Goal: Transaction & Acquisition: Obtain resource

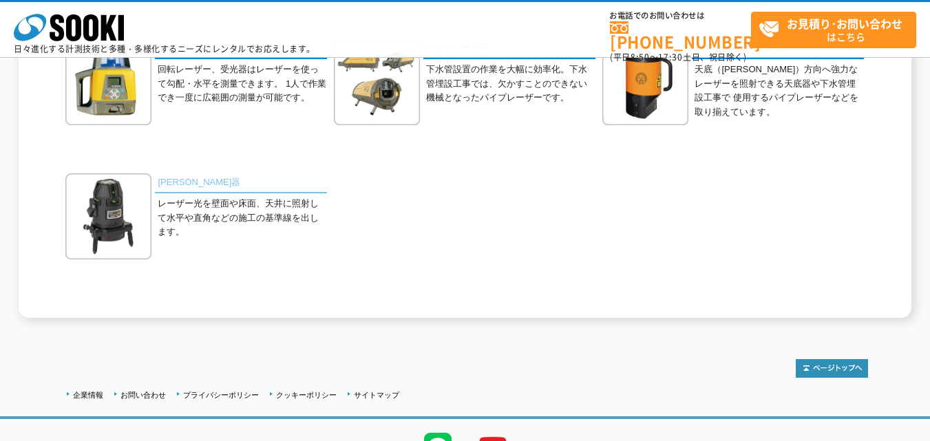
click at [166, 184] on link "[PERSON_NAME]器" at bounding box center [241, 184] width 172 height 20
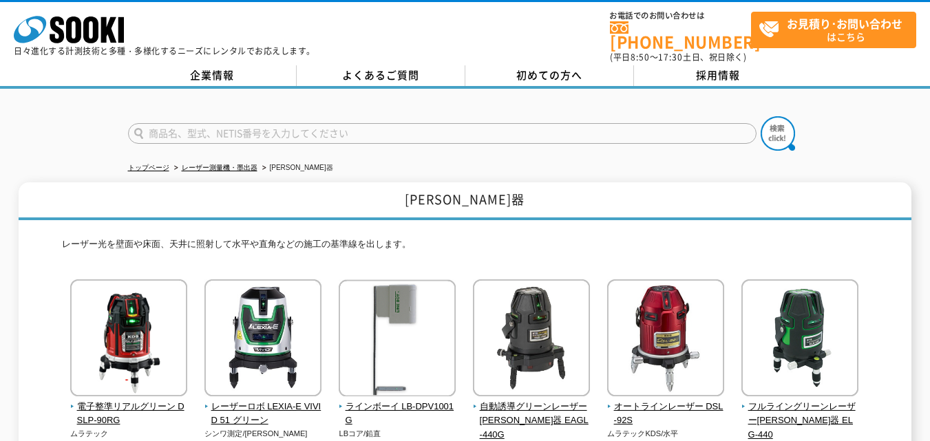
scroll to position [115, 0]
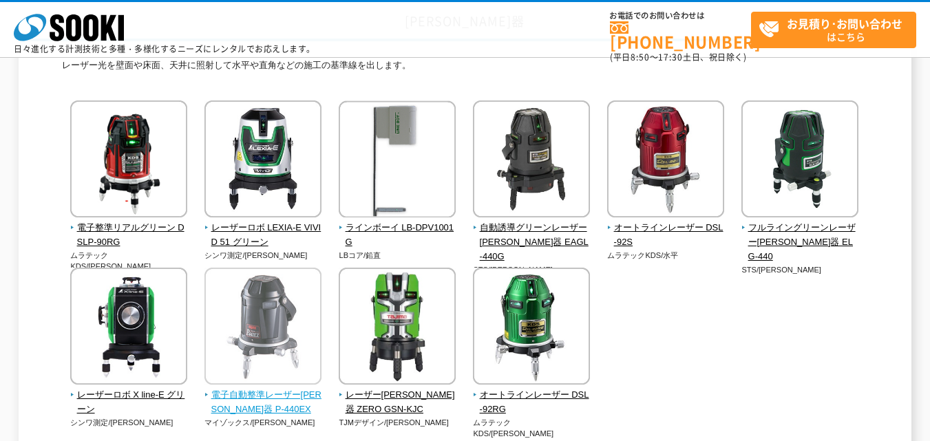
click at [281, 322] on img at bounding box center [263, 328] width 117 height 121
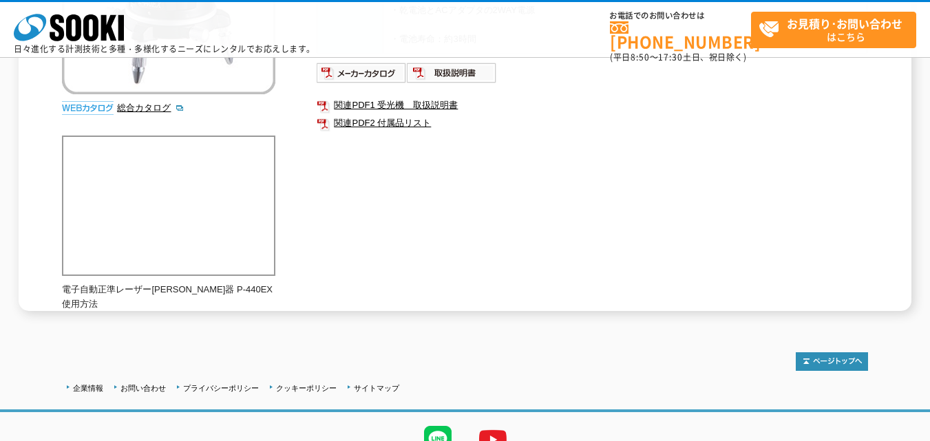
scroll to position [344, 0]
